Goal: Register for event/course

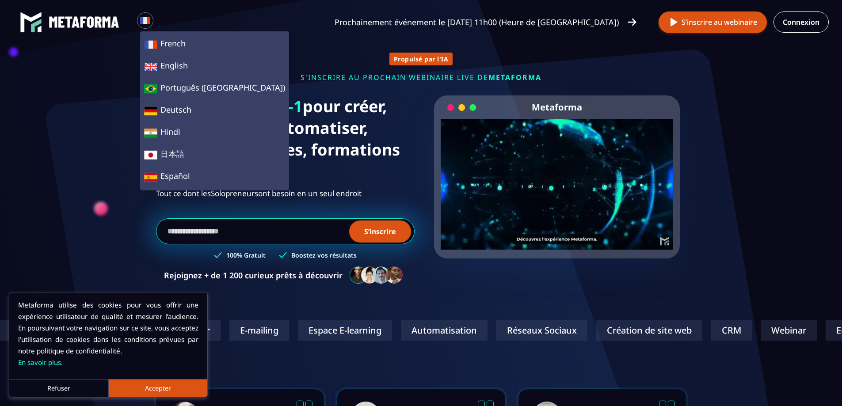
click at [328, 164] on h1 "Plateforme 13-en-1 pour créer, gérer, vendre, automatiser, scaler vos services,…" at bounding box center [285, 138] width 259 height 87
click at [328, 147] on h1 "Plateforme 13-en-1 pour créer, gérer, vendre, automatiser, scaler vos services,…" at bounding box center [285, 138] width 259 height 87
click at [333, 111] on h1 "Plateforme 13-en-1 pour créer, gérer, vendre, automatiser, scaler vos services,…" at bounding box center [285, 138] width 259 height 87
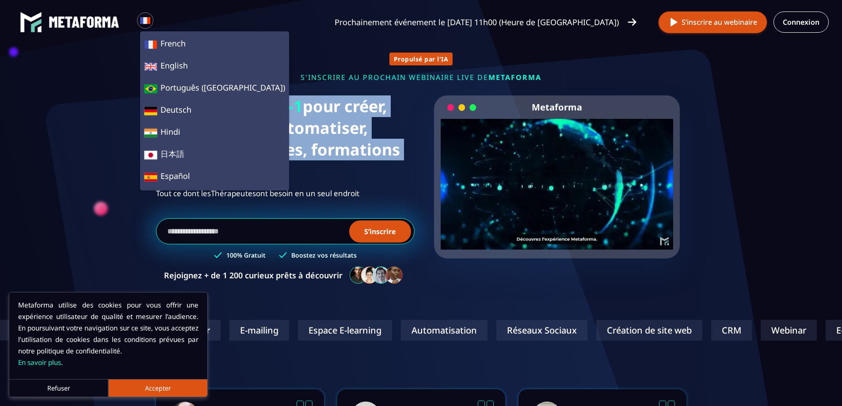
click at [333, 111] on h1 "Plateforme 13-en-1 pour créer, gérer, vendre, automatiser, scaler vos services,…" at bounding box center [285, 138] width 259 height 87
click at [323, 132] on h1 "Plateforme 13-en-1 pour créer, gérer, vendre, automatiser, scaler vos services,…" at bounding box center [285, 138] width 259 height 87
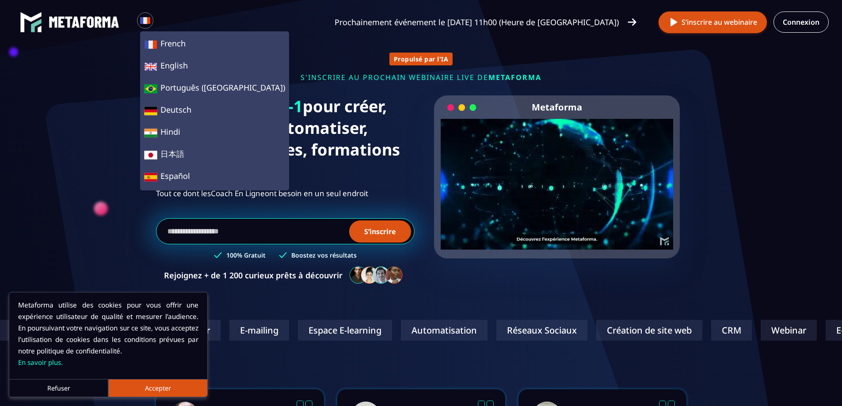
click at [146, 389] on button "Accepter" at bounding box center [157, 388] width 99 height 18
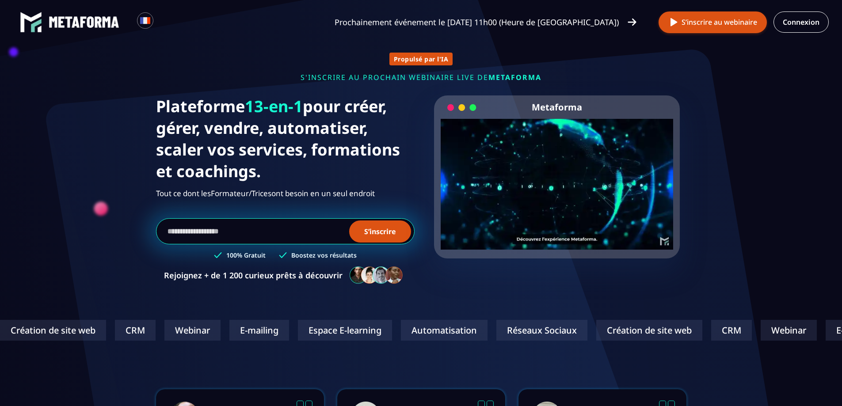
click at [164, 333] on div "Webinar" at bounding box center [192, 330] width 56 height 21
click at [595, 337] on div "Création de site web" at bounding box center [648, 330] width 106 height 21
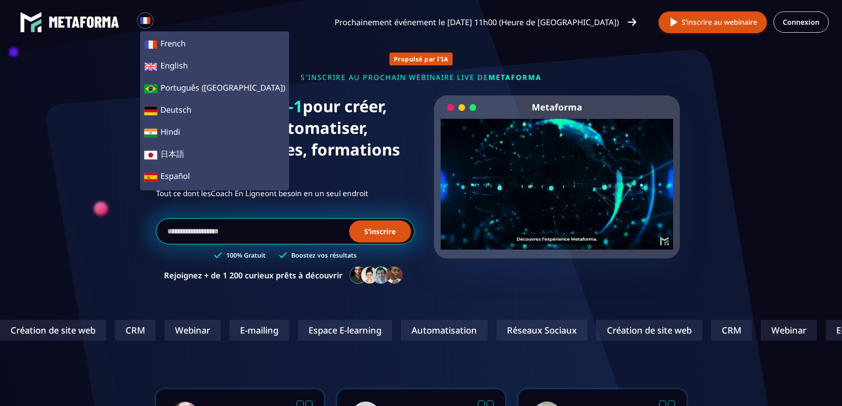
click at [474, 20] on p "Prochainement événement le [DATE] 11h00 (Heure de [GEOGRAPHIC_DATA])" at bounding box center [477, 22] width 284 height 12
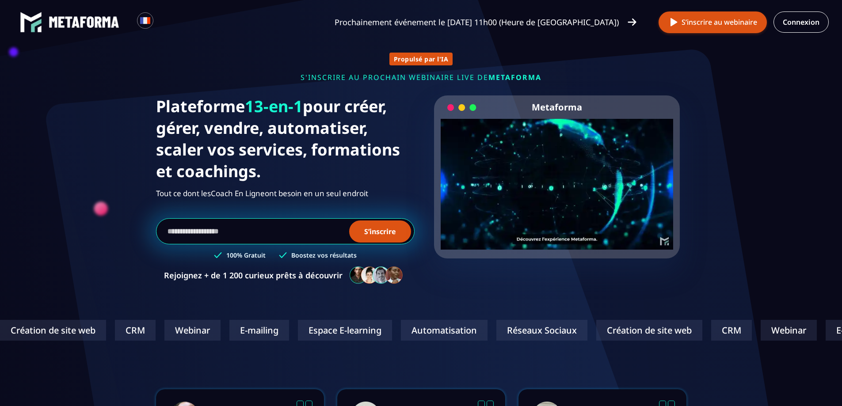
drag, startPoint x: 256, startPoint y: 15, endPoint x: 266, endPoint y: 15, distance: 9.7
click at [257, 15] on div "Loading... Prochainement événement le [DATE] 11h00 (Heure de [GEOGRAPHIC_DATA])…" at bounding box center [421, 22] width 842 height 44
